Goal: Task Accomplishment & Management: Manage account settings

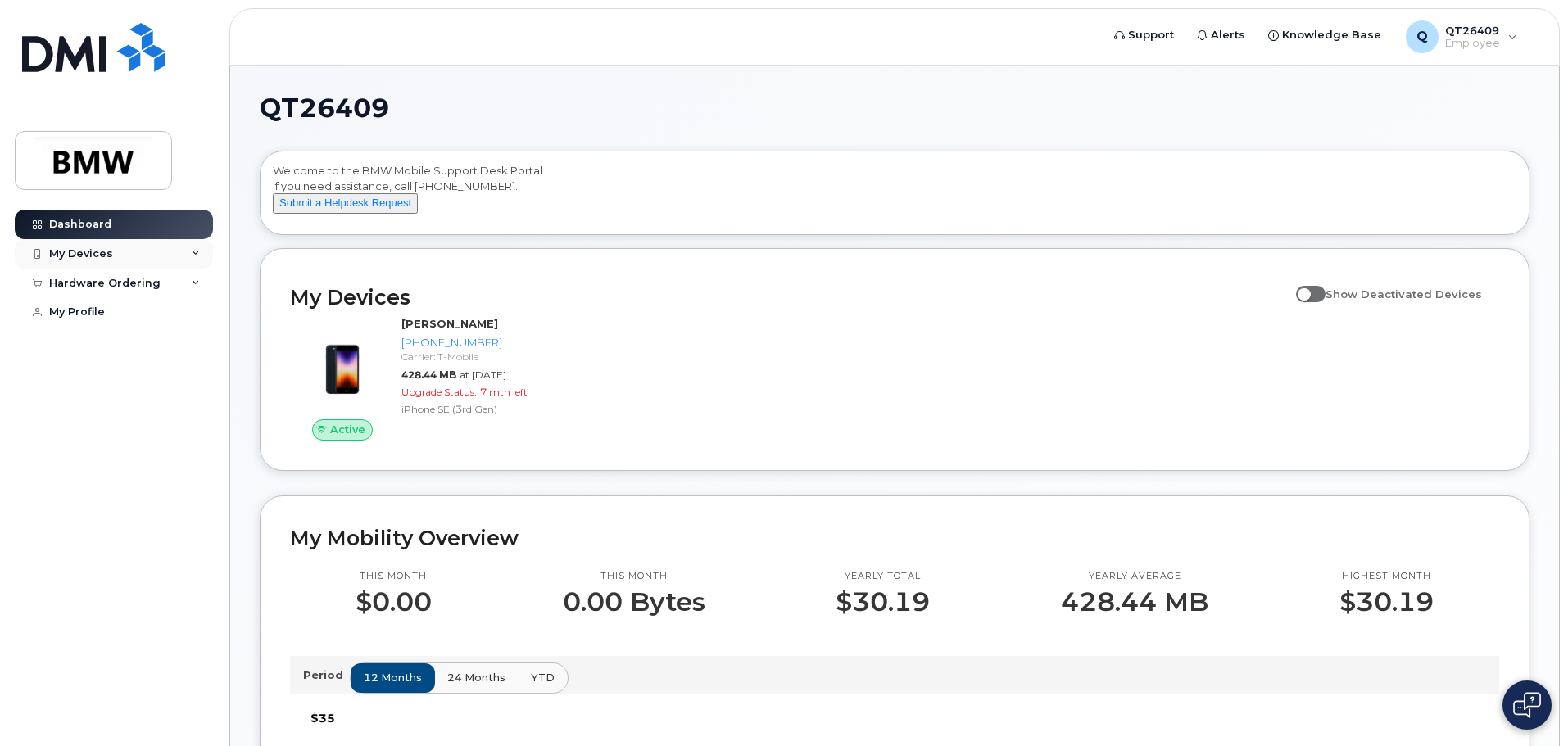
click at [204, 250] on div "My Devices" at bounding box center [114, 254] width 198 height 29
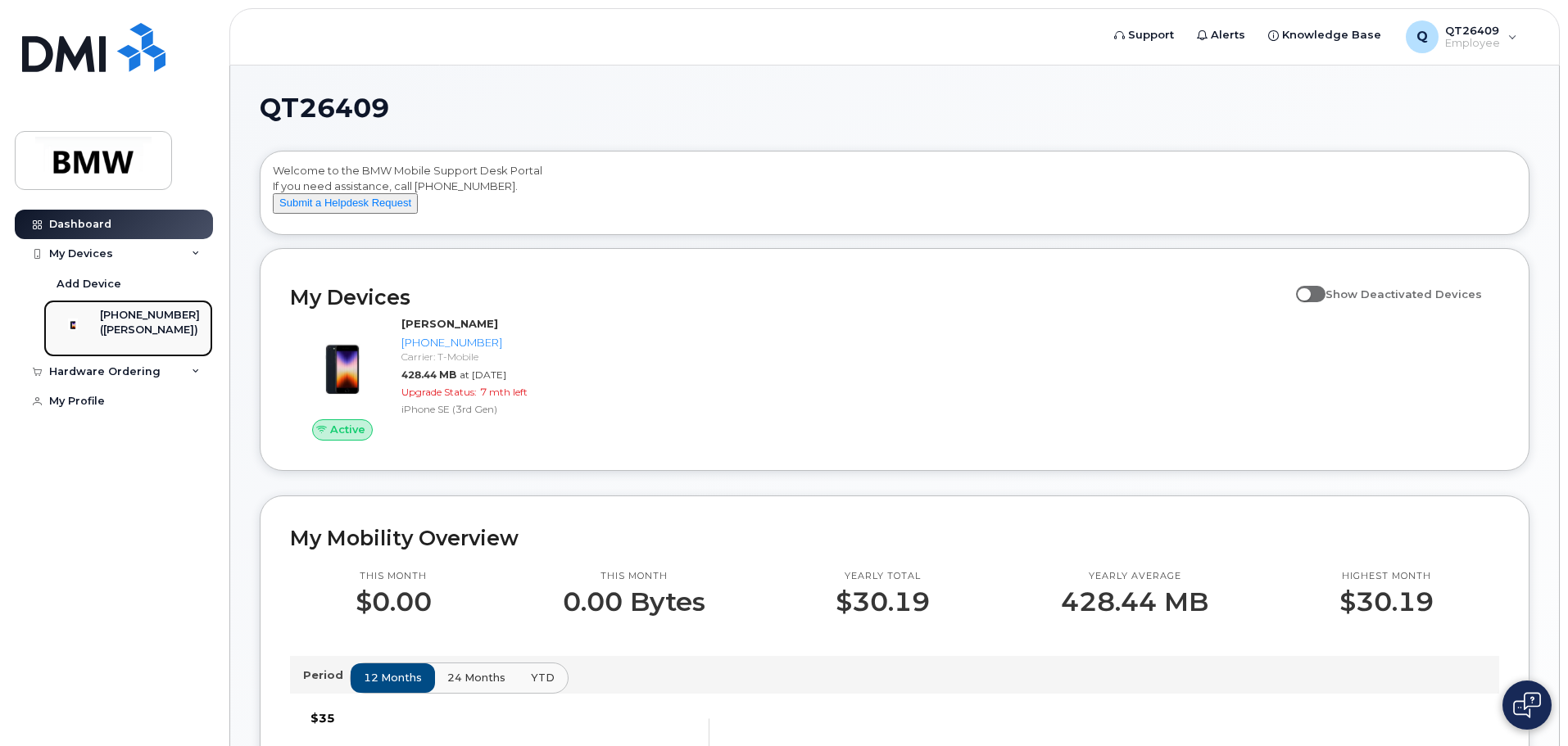
click at [167, 328] on div "([PERSON_NAME])" at bounding box center [150, 330] width 100 height 15
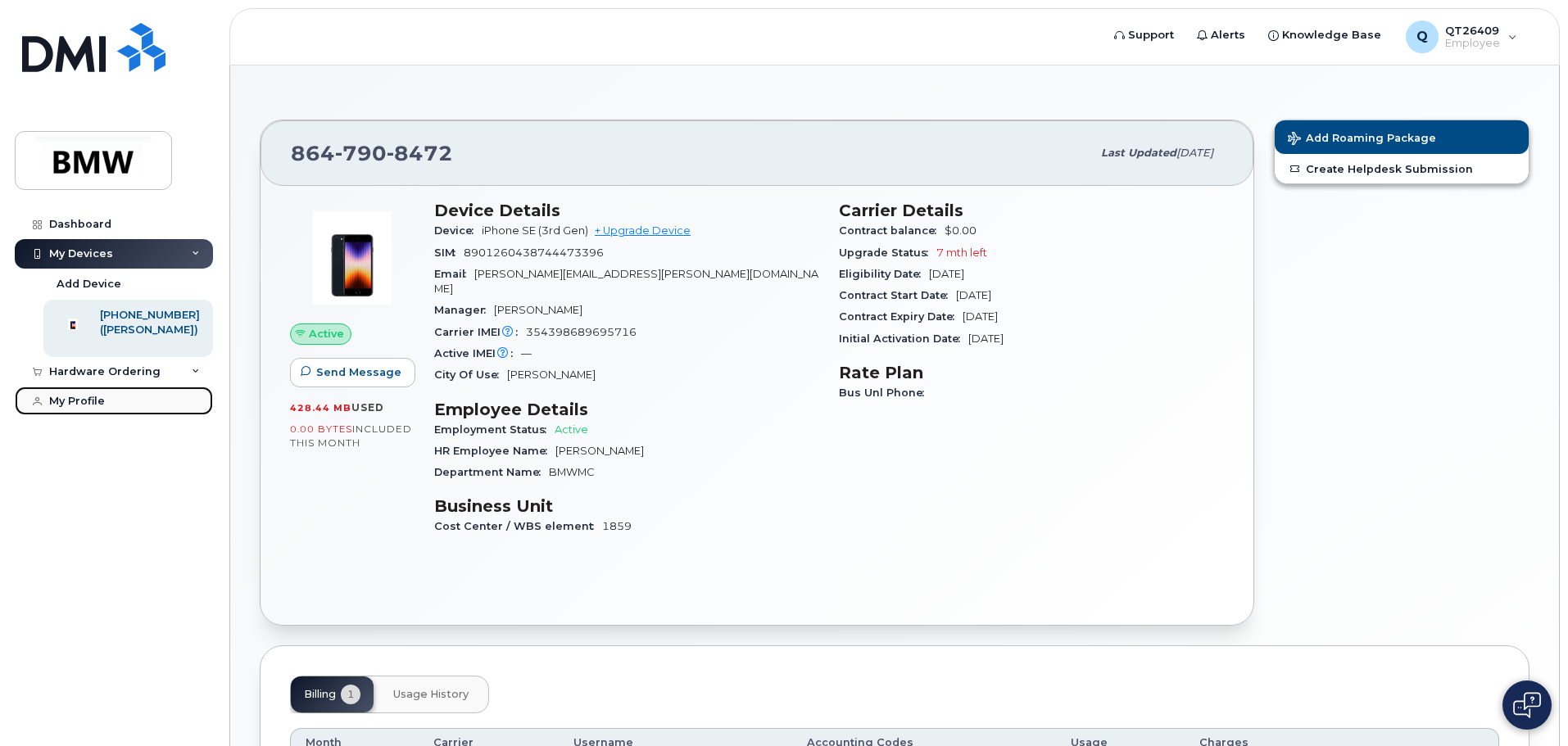
click at [128, 416] on link "My Profile" at bounding box center [114, 401] width 198 height 29
